Goal: Task Accomplishment & Management: Complete application form

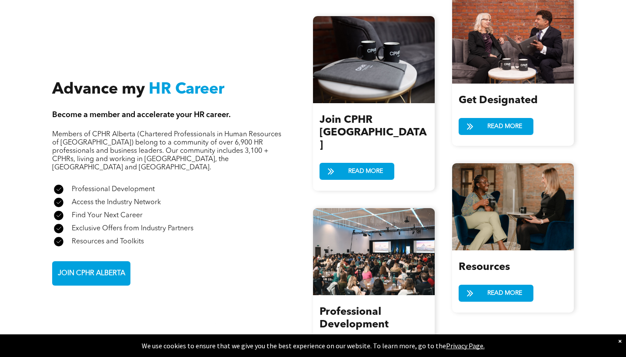
scroll to position [1020, 0]
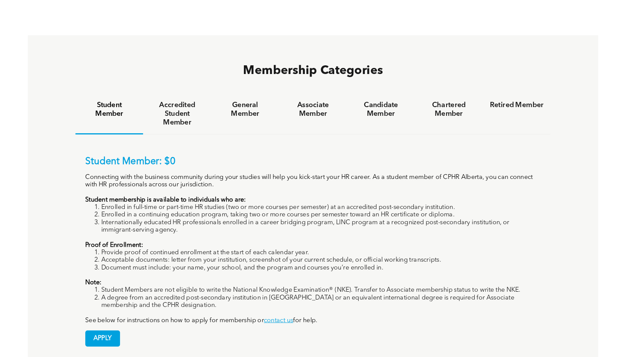
scroll to position [528, 0]
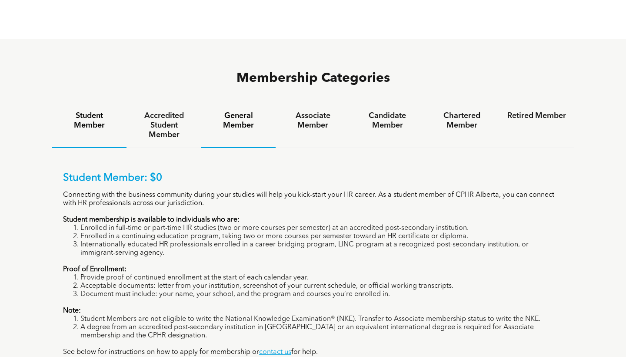
click at [231, 111] on h4 "General Member" at bounding box center [238, 120] width 59 height 19
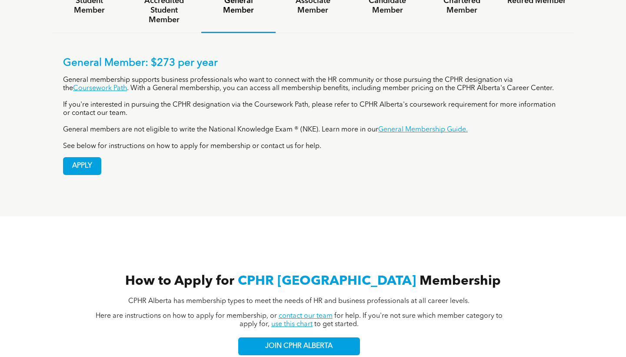
scroll to position [645, 0]
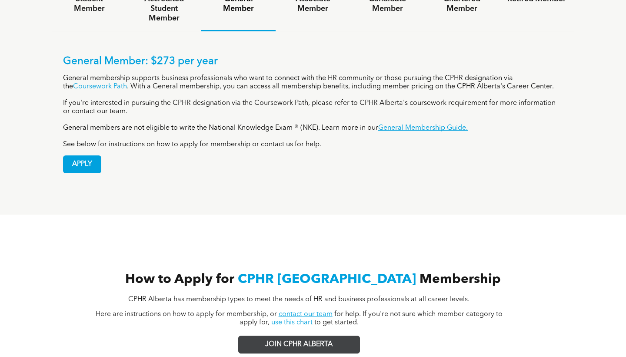
click at [291, 335] on link "JOIN CPHR ALBERTA" at bounding box center [299, 344] width 122 height 18
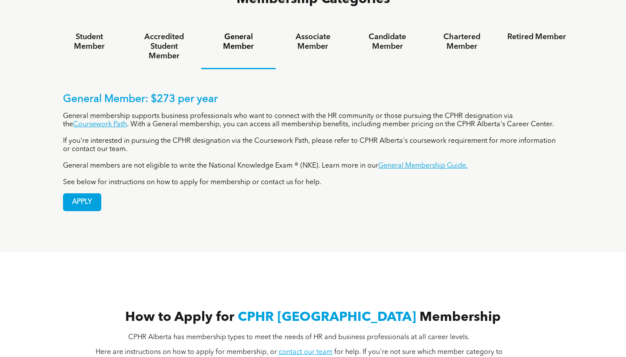
scroll to position [609, 0]
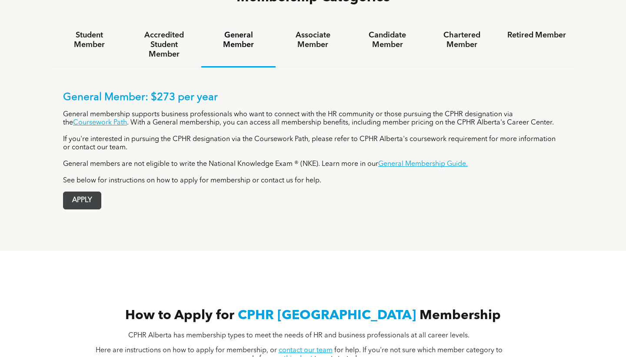
click at [72, 192] on span "APPLY" at bounding box center [82, 200] width 37 height 17
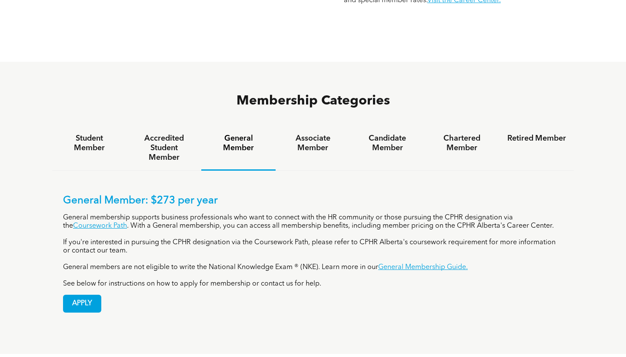
scroll to position [518, 0]
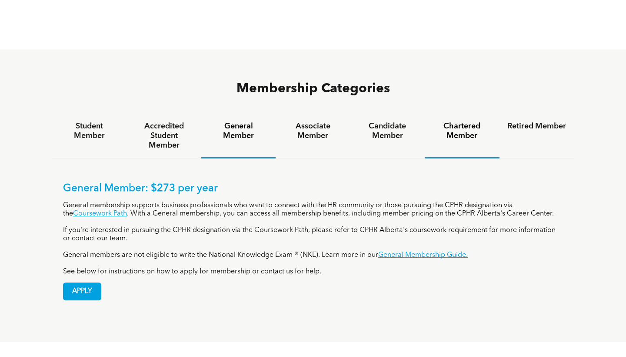
click at [454, 121] on h4 "Chartered Member" at bounding box center [462, 130] width 59 height 19
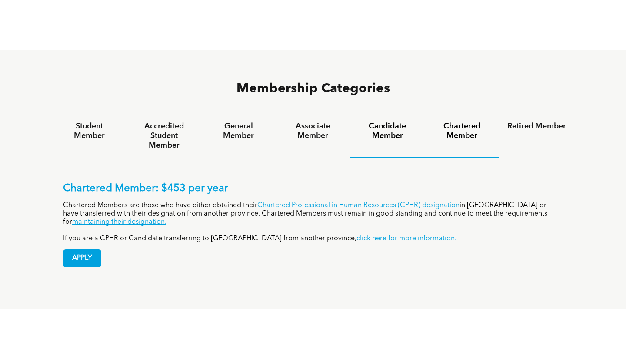
click at [371, 121] on h4 "Candidate Member" at bounding box center [387, 130] width 59 height 19
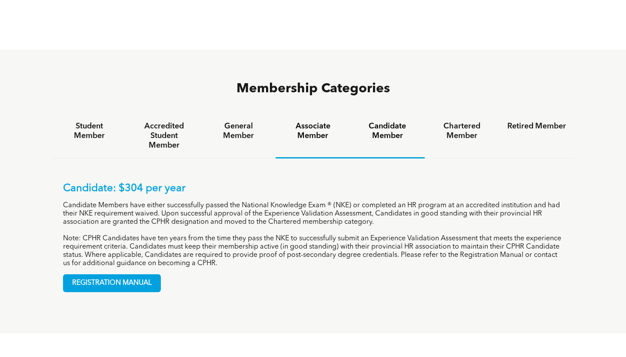
click at [309, 121] on h4 "Associate Member" at bounding box center [313, 130] width 59 height 19
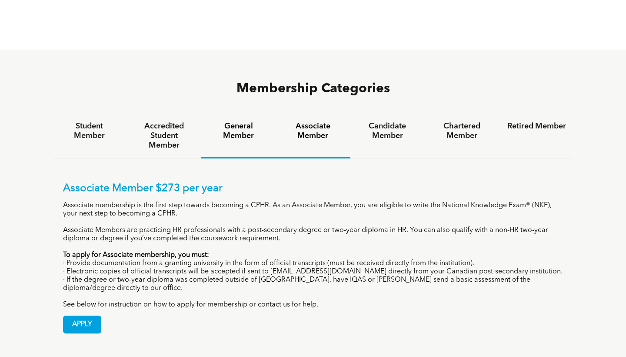
click at [254, 121] on h4 "General Member" at bounding box center [238, 130] width 59 height 19
